Goal: Task Accomplishment & Management: Use online tool/utility

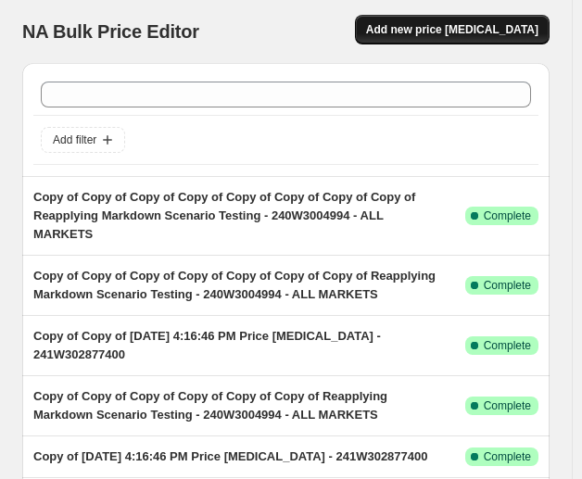
click at [461, 25] on span "Add new price [MEDICAL_DATA]" at bounding box center [452, 29] width 172 height 15
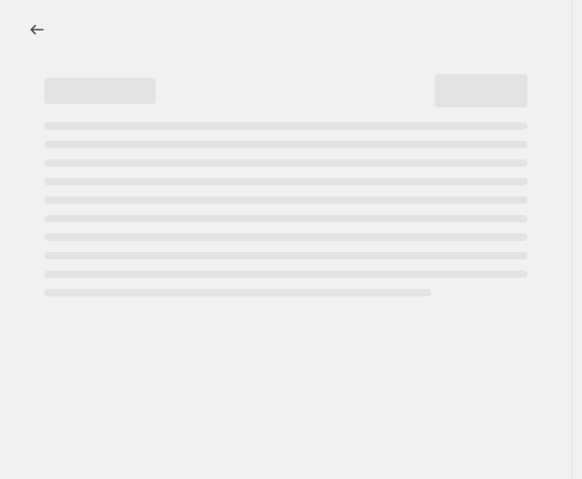
select select "percentage"
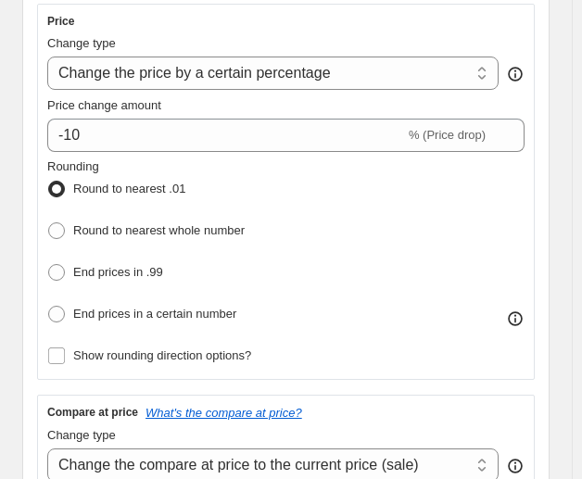
scroll to position [453, 0]
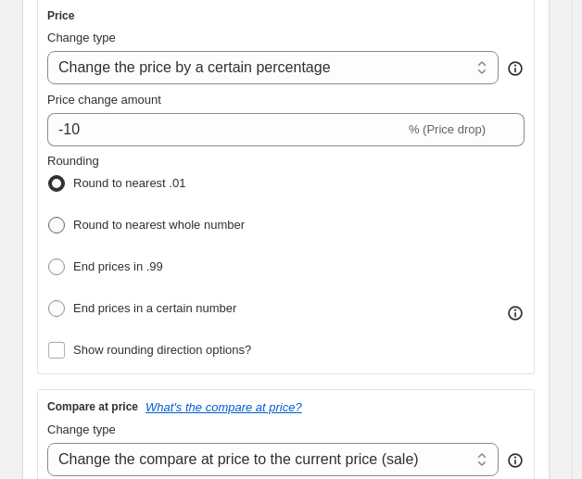
click at [173, 227] on span "Round to nearest whole number" at bounding box center [158, 225] width 171 height 14
click at [49, 218] on input "Round to nearest whole number" at bounding box center [48, 217] width 1 height 1
radio input "true"
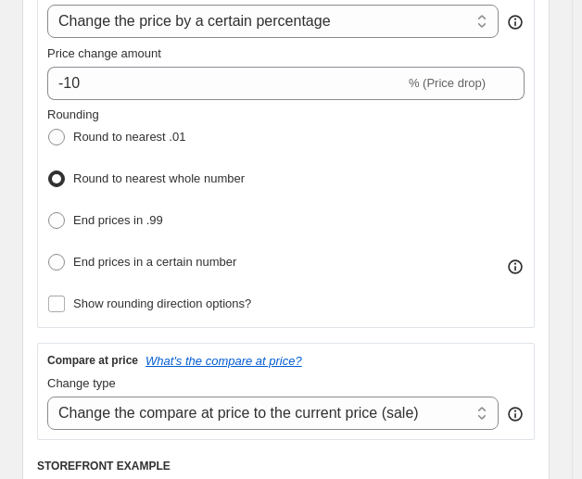
scroll to position [501, 0]
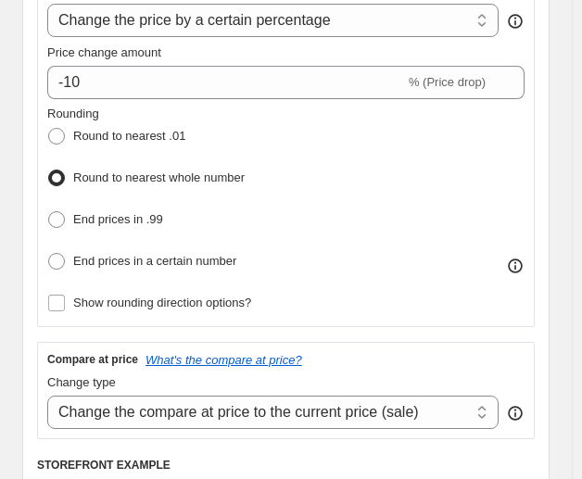
click at [525, 264] on icon at bounding box center [515, 266] width 19 height 19
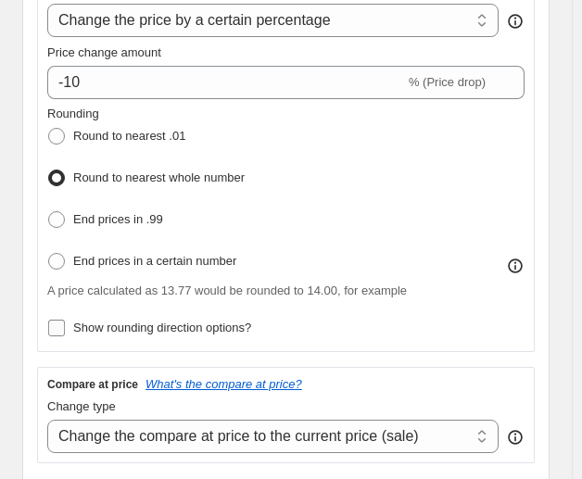
click at [57, 327] on input "Show rounding direction options?" at bounding box center [56, 328] width 17 height 17
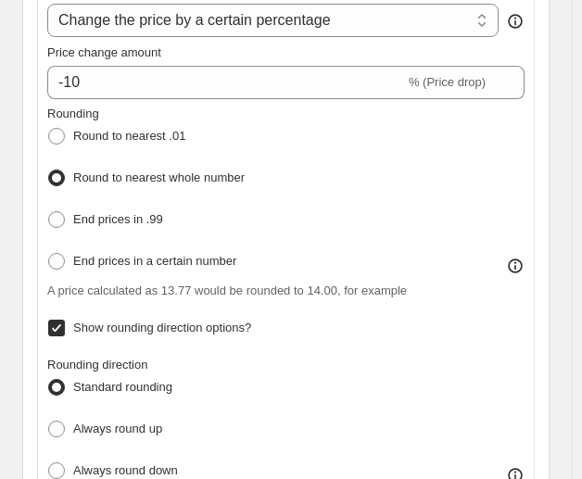
click at [57, 327] on input "Show rounding direction options?" at bounding box center [56, 328] width 17 height 17
checkbox input "false"
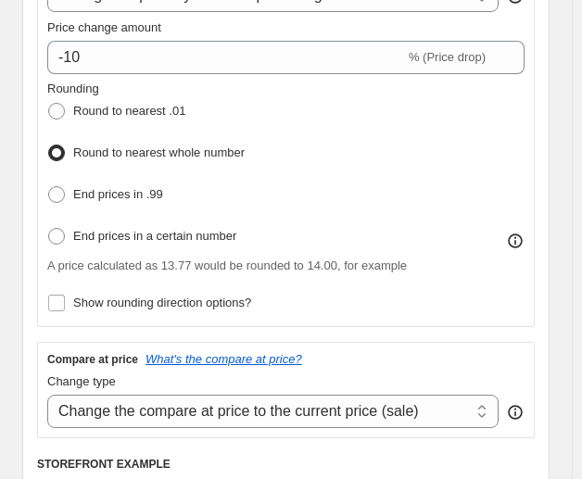
scroll to position [526, 0]
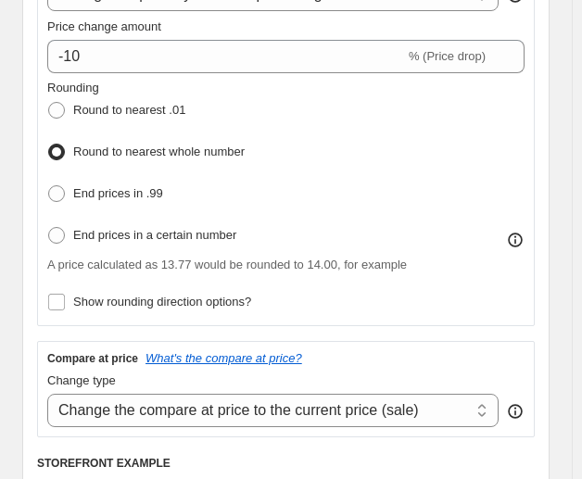
click at [525, 233] on icon at bounding box center [515, 240] width 19 height 19
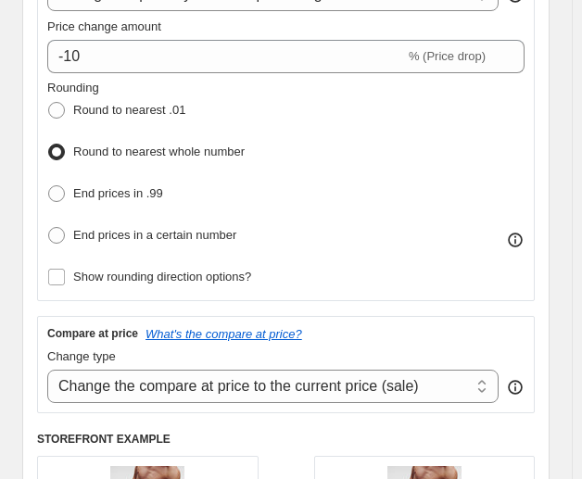
click at [525, 233] on icon at bounding box center [515, 240] width 19 height 19
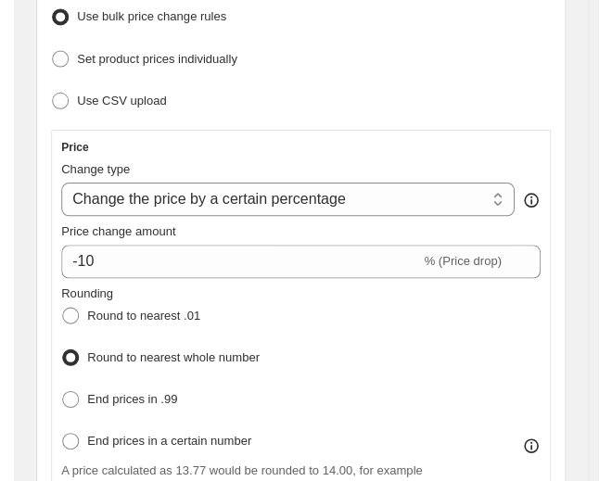
scroll to position [0, 0]
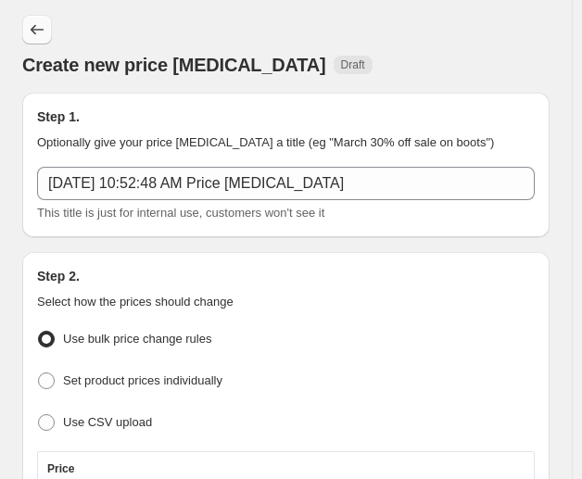
click at [30, 32] on icon "Price change jobs" at bounding box center [37, 29] width 19 height 19
